Goal: Information Seeking & Learning: Learn about a topic

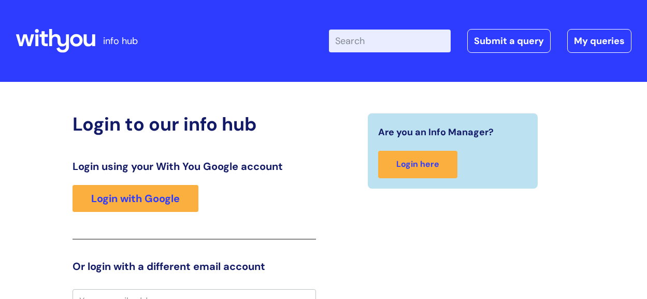
scroll to position [13, 0]
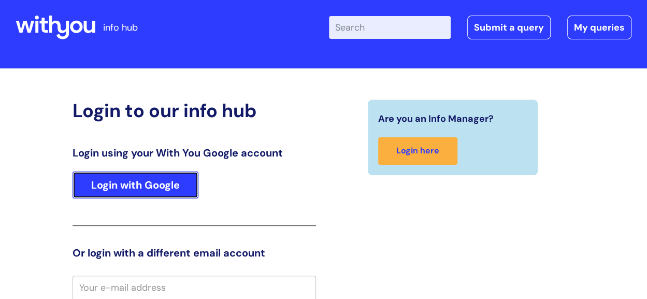
click at [178, 183] on link "Login with Google" at bounding box center [135, 184] width 126 height 27
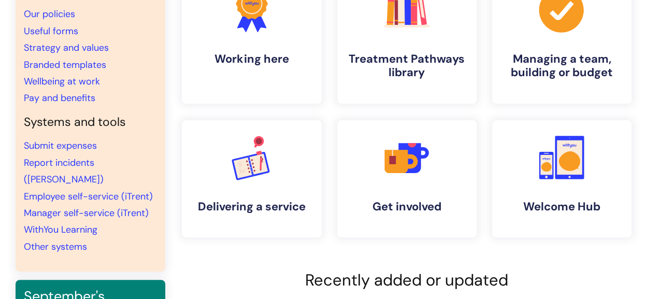
scroll to position [104, 0]
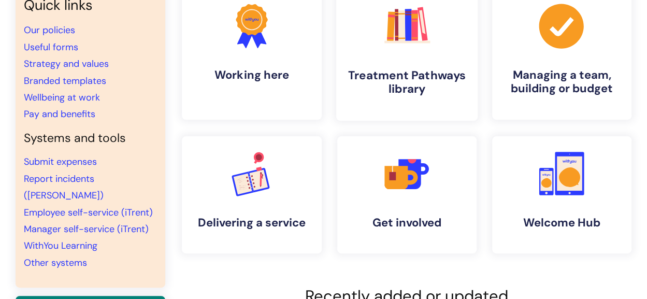
click at [398, 84] on h4 "Treatment Pathways library" at bounding box center [406, 82] width 125 height 28
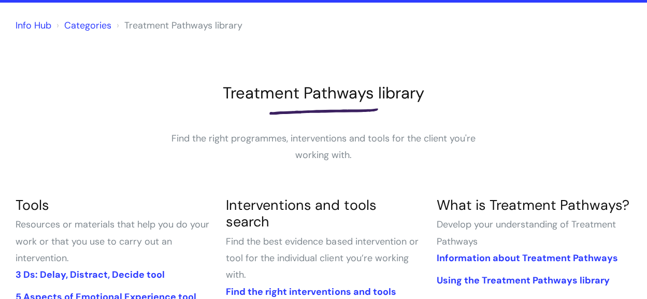
scroll to position [155, 0]
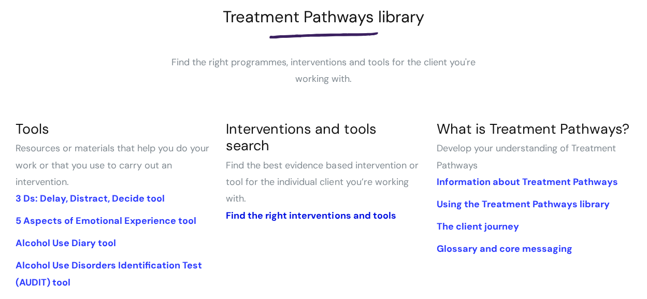
click at [305, 214] on link "Find the right interventions and tools" at bounding box center [311, 215] width 170 height 12
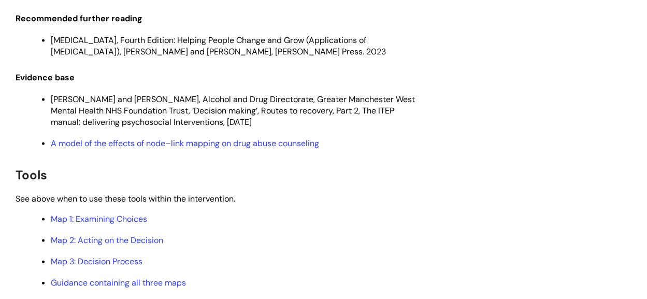
scroll to position [2899, 0]
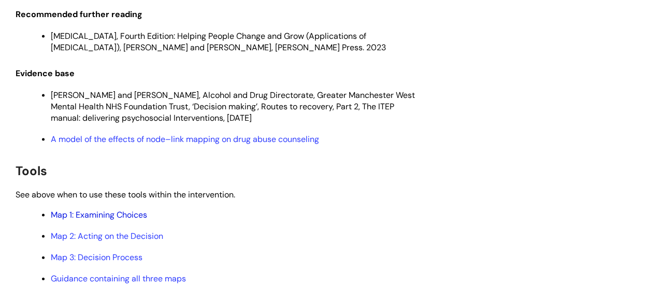
click at [131, 209] on link "Map 1: Examining Choices" at bounding box center [99, 214] width 96 height 11
click at [111, 230] on link "Map 2: Acting on the Decision" at bounding box center [107, 235] width 112 height 11
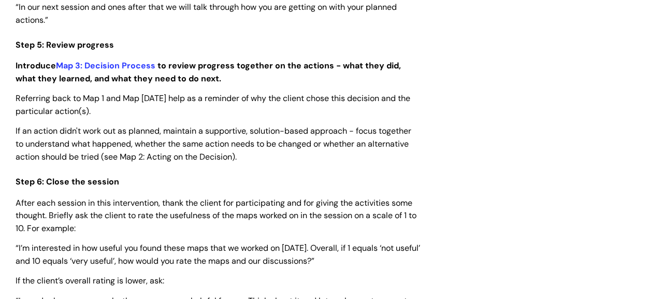
scroll to position [2174, 0]
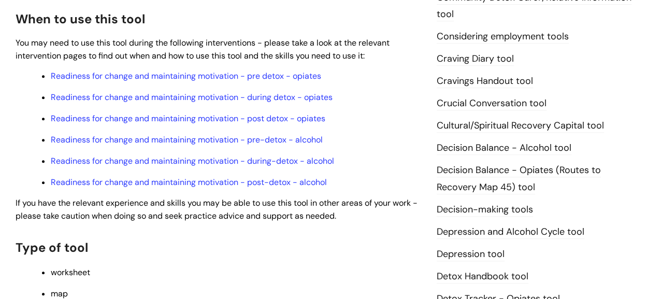
scroll to position [621, 0]
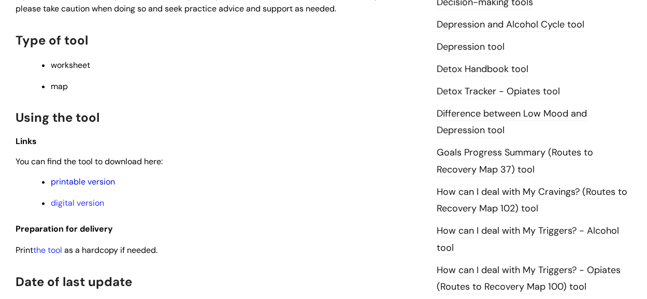
click at [93, 182] on link "printable version" at bounding box center [83, 181] width 64 height 11
